Goal: Information Seeking & Learning: Learn about a topic

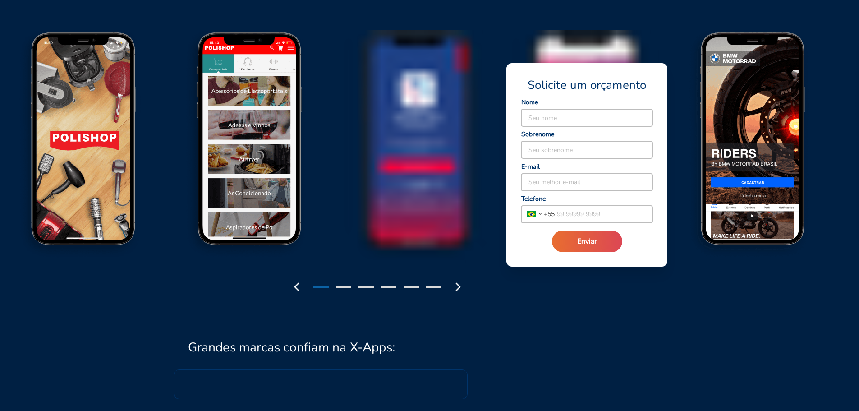
scroll to position [1037, 0]
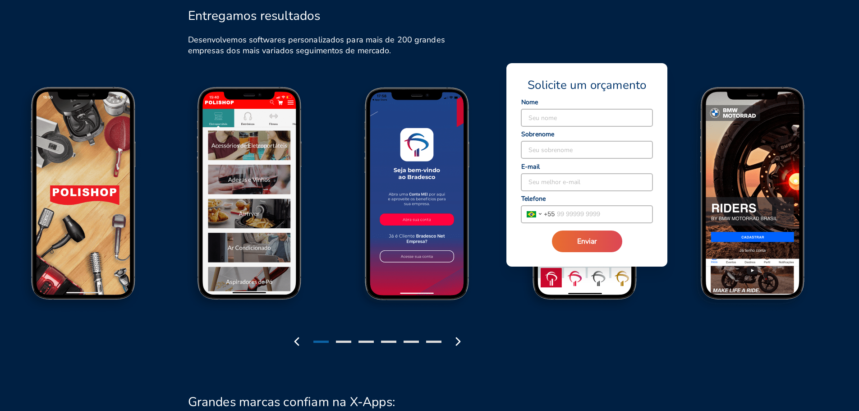
click at [700, 46] on div "Entregamos resultados Desenvolvemos softwares personalizados para mais de 200 g…" at bounding box center [429, 164] width 859 height 371
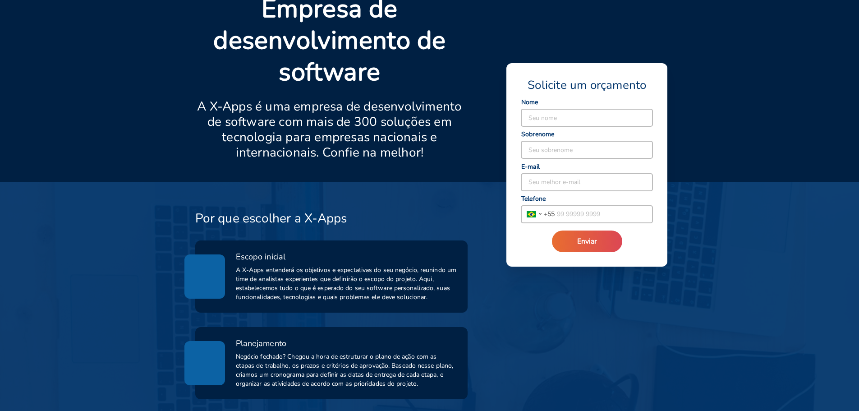
scroll to position [0, 0]
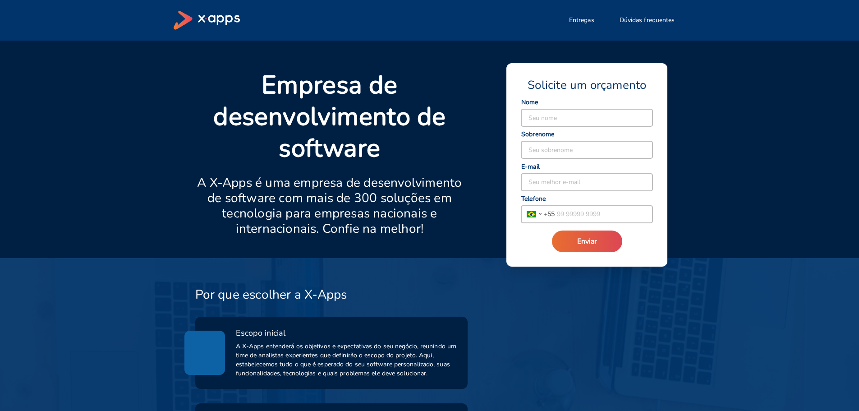
click at [209, 15] on icon at bounding box center [207, 20] width 66 height 19
click at [208, 15] on icon at bounding box center [207, 20] width 66 height 19
click at [209, 23] on icon at bounding box center [207, 20] width 66 height 19
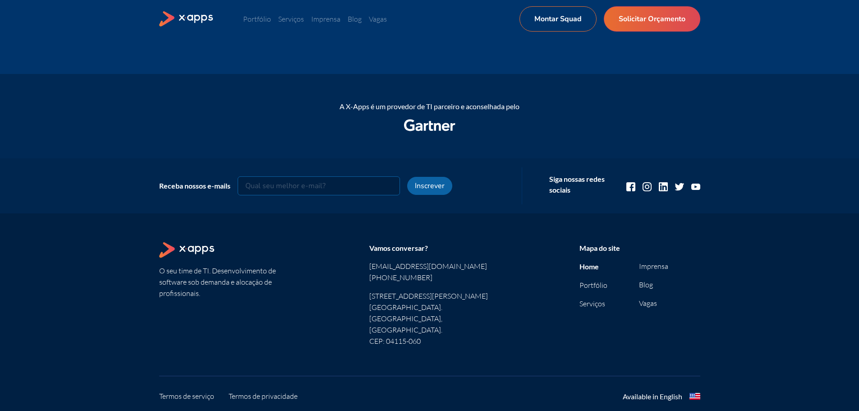
scroll to position [1115, 0]
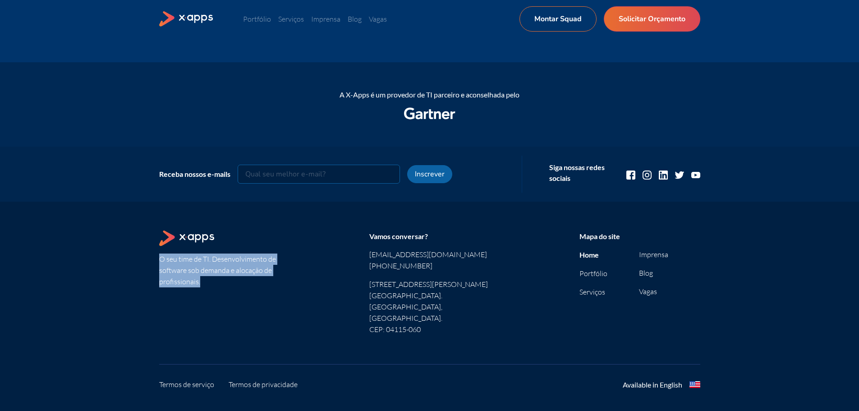
drag, startPoint x: 214, startPoint y: 283, endPoint x: 148, endPoint y: 249, distance: 73.6
click at [148, 249] on div "O seu time de TI. Desenvolvimento de software sob demanda e alocação de profiss…" at bounding box center [429, 318] width 859 height 232
copy section "O seu time de TI. Desenvolvimento de software sob demanda e alocação de profiss…"
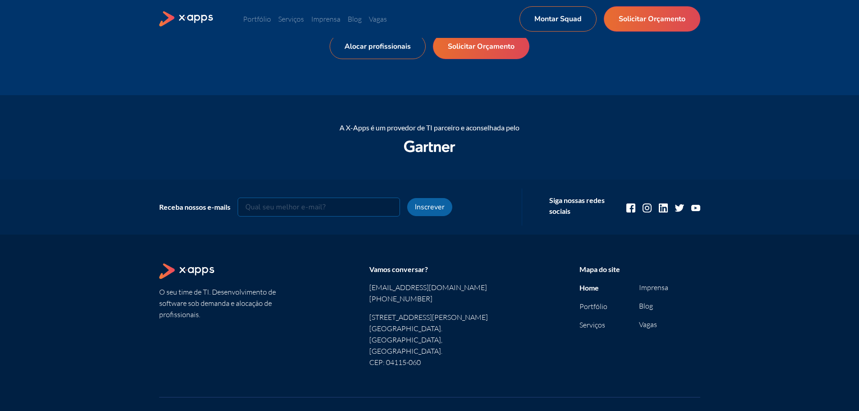
scroll to position [1115, 0]
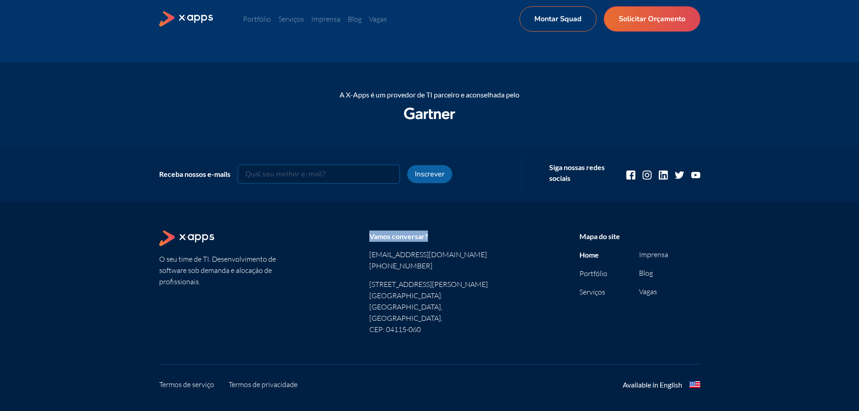
drag, startPoint x: 434, startPoint y: 234, endPoint x: 370, endPoint y: 228, distance: 64.3
click at [370, 228] on div "O seu time de TI. Desenvolvimento de software sob demanda e alocação de profiss…" at bounding box center [429, 318] width 859 height 232
copy div "Vamos conversar?"
drag, startPoint x: 623, startPoint y: 240, endPoint x: 576, endPoint y: 234, distance: 47.2
click at [576, 234] on section "O seu time de TI. Desenvolvimento de software sob demanda e alocação de profiss…" at bounding box center [429, 289] width 541 height 119
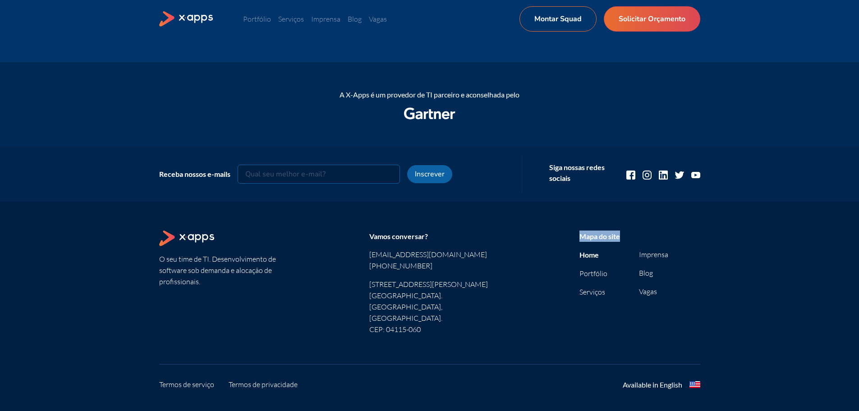
copy div "Mapa do site"
click at [274, 379] on link "Termos de privacidade" at bounding box center [263, 384] width 69 height 11
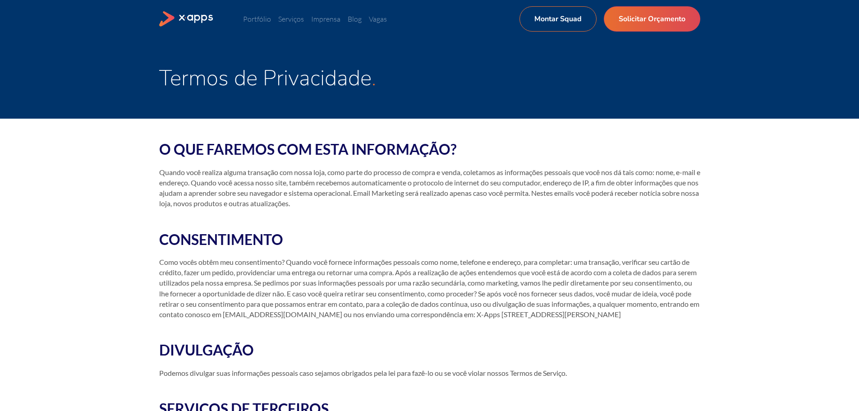
click at [183, 12] on icon at bounding box center [186, 19] width 55 height 16
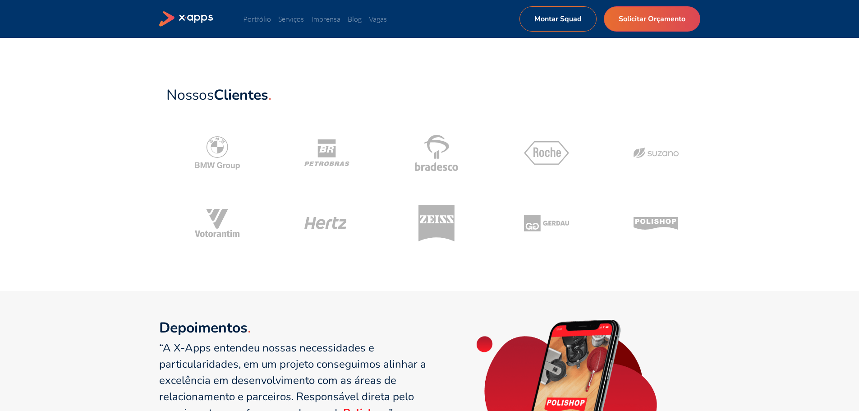
scroll to position [270, 0]
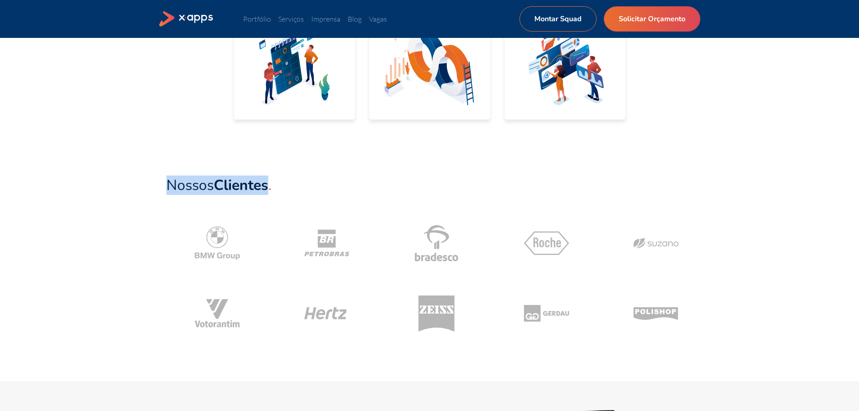
drag, startPoint x: 284, startPoint y: 184, endPoint x: 169, endPoint y: 174, distance: 115.5
click at [169, 174] on section "Nossos Clientes" at bounding box center [429, 261] width 541 height 182
copy span "Nossos Clientes"
click at [298, 201] on section "Nossos Clientes" at bounding box center [429, 261] width 541 height 182
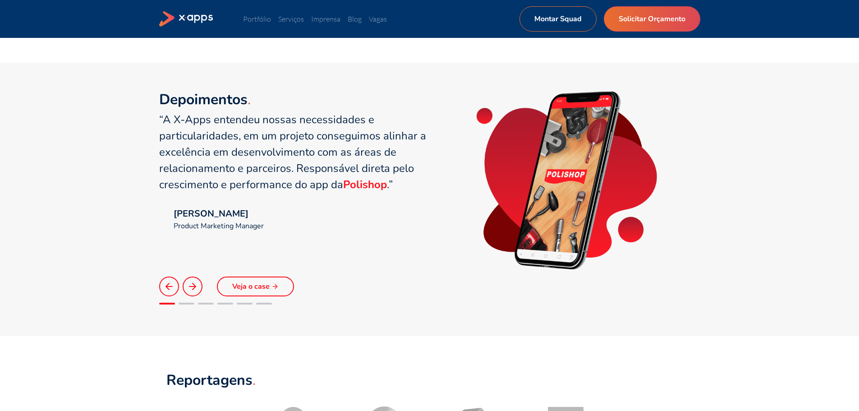
scroll to position [586, 0]
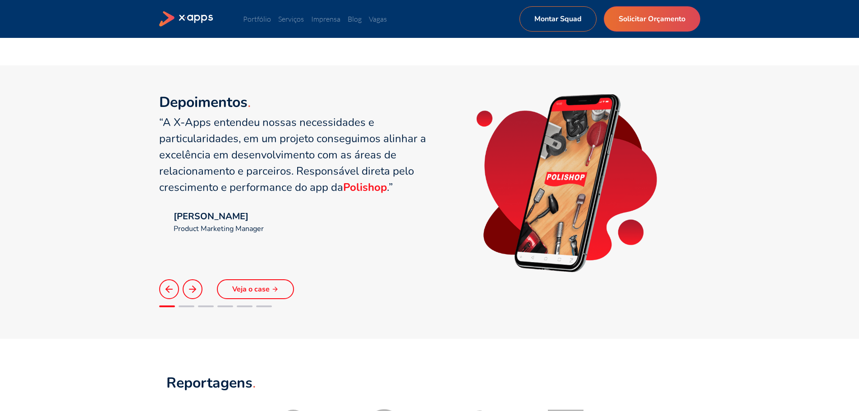
click at [188, 284] on icon at bounding box center [192, 289] width 11 height 11
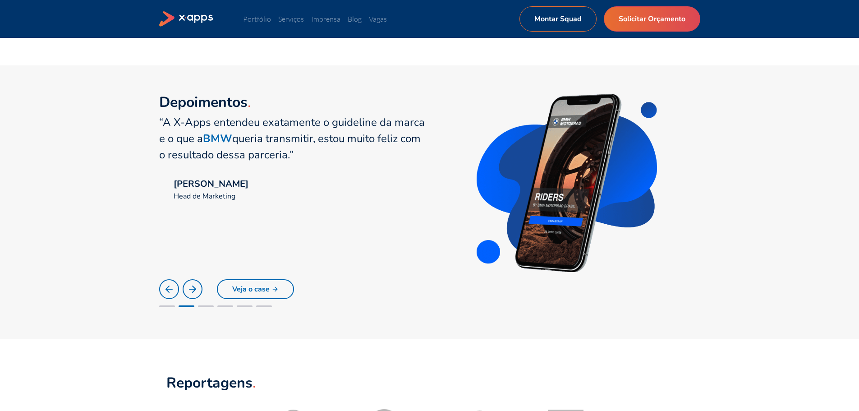
click at [204, 288] on div at bounding box center [188, 289] width 58 height 20
click at [195, 289] on polyline at bounding box center [193, 289] width 3 height 6
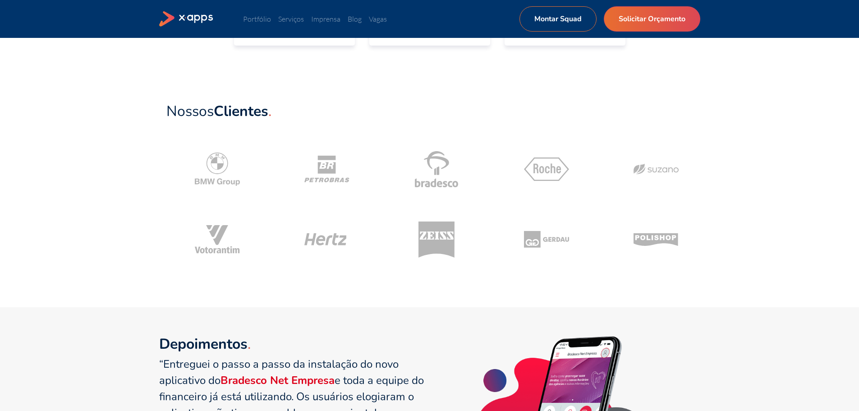
scroll to position [300, 0]
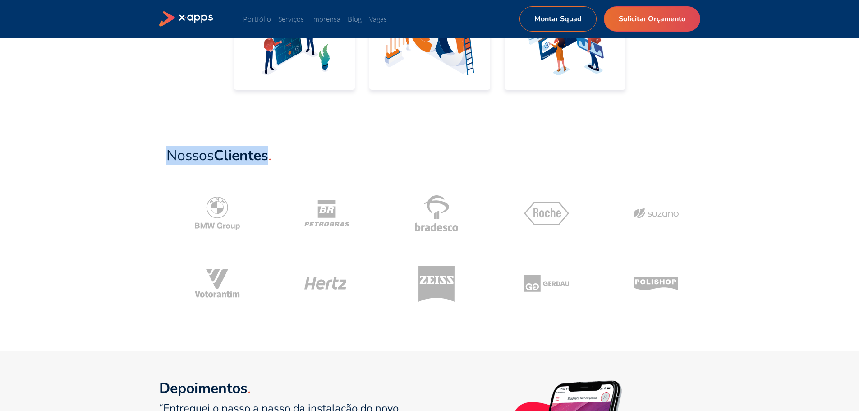
drag, startPoint x: 279, startPoint y: 156, endPoint x: 169, endPoint y: 152, distance: 110.1
click at [169, 152] on section "Nossos Clientes" at bounding box center [429, 231] width 541 height 182
copy span "Nossos Clientes"
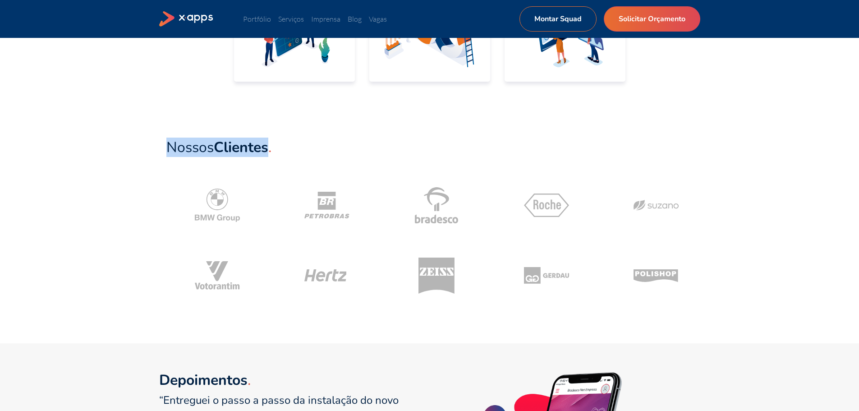
scroll to position [390, 0]
